Goal: Task Accomplishment & Management: Use online tool/utility

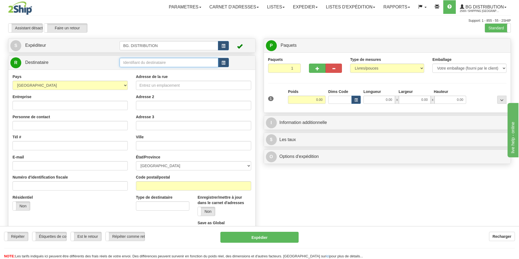
click at [147, 67] on input "text" at bounding box center [169, 62] width 99 height 9
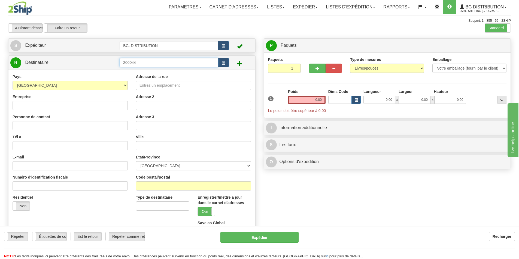
click at [131, 62] on input "200044" at bounding box center [169, 62] width 99 height 9
click at [127, 79] on div "20044" at bounding box center [167, 78] width 93 height 6
type input "20044"
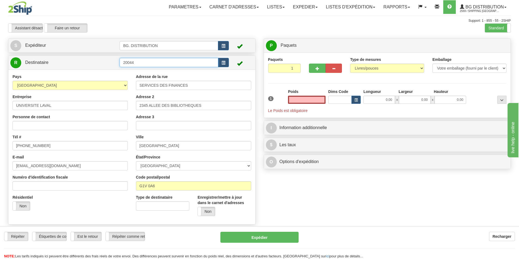
type input "0.00"
click at [177, 62] on input "20044" at bounding box center [169, 62] width 99 height 9
type input "20044."
click button "Supprimer" at bounding box center [0, 0] width 0 height 0
type input "0.00"
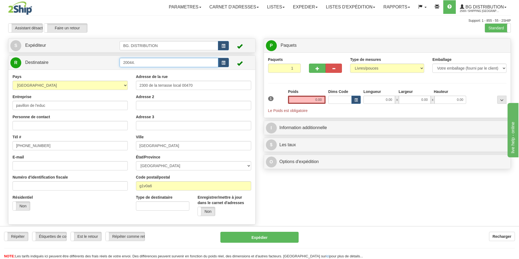
click at [145, 60] on input "20044." at bounding box center [169, 62] width 99 height 9
drag, startPoint x: 144, startPoint y: 60, endPoint x: 120, endPoint y: 57, distance: 23.6
click at [121, 58] on td "20044." at bounding box center [174, 62] width 109 height 11
type input "20174"
click button "Supprimer" at bounding box center [0, 0] width 0 height 0
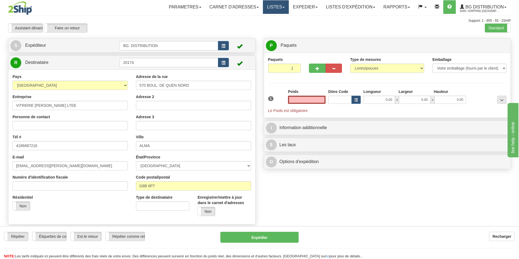
type input "0.00"
